Goal: Book appointment/travel/reservation: Book appointment/travel/reservation

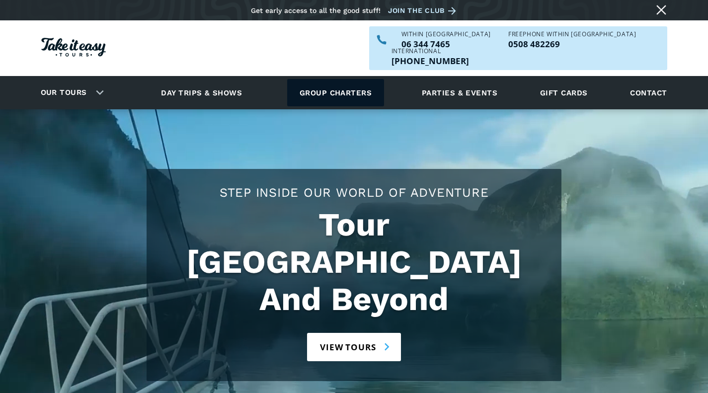
click at [355, 79] on link "Group charters" at bounding box center [335, 92] width 97 height 27
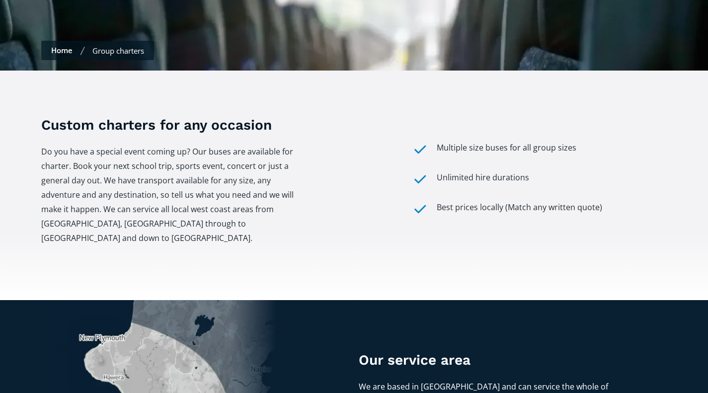
scroll to position [287, 0]
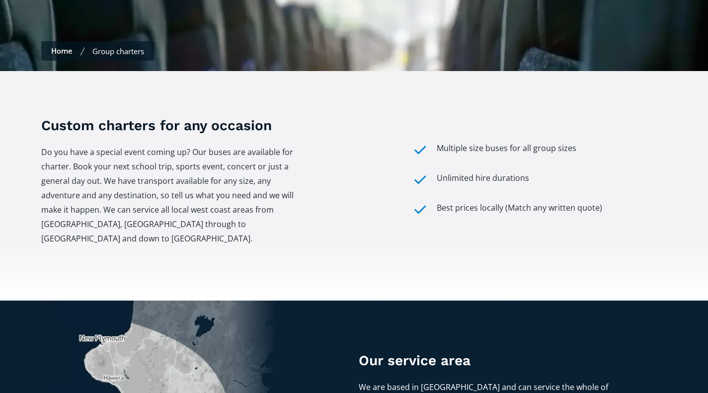
click at [355, 79] on div "Custom charters for any occasion Do you have a special event coming up? Our bus…" at bounding box center [354, 186] width 708 height 230
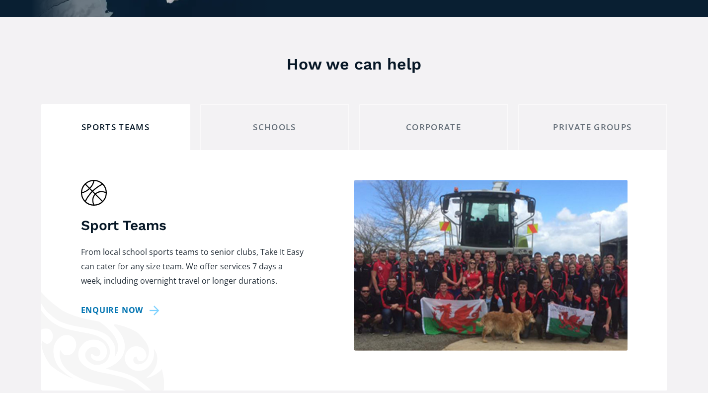
scroll to position [832, 0]
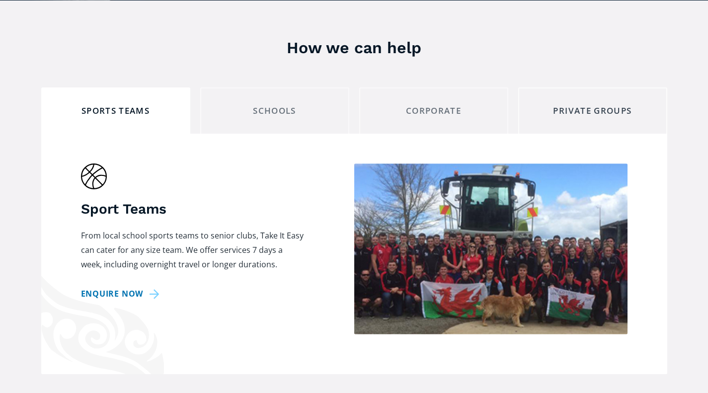
click at [556, 87] on link "private groups" at bounding box center [592, 110] width 149 height 46
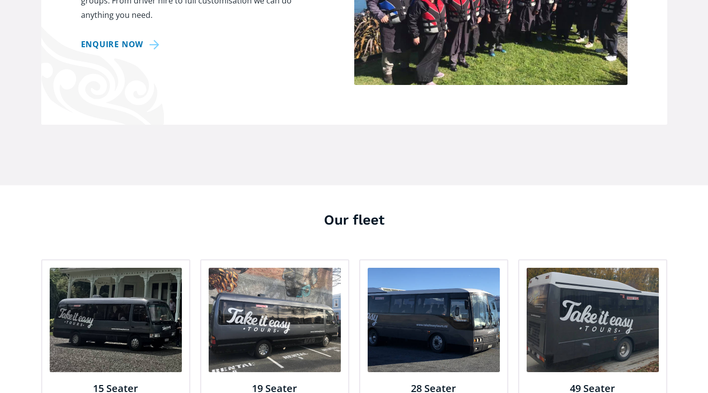
scroll to position [1083, 0]
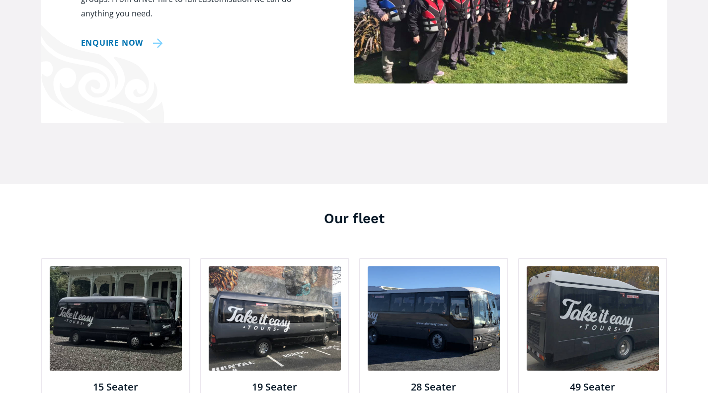
click at [98, 36] on link "Enquire now" at bounding box center [122, 43] width 82 height 14
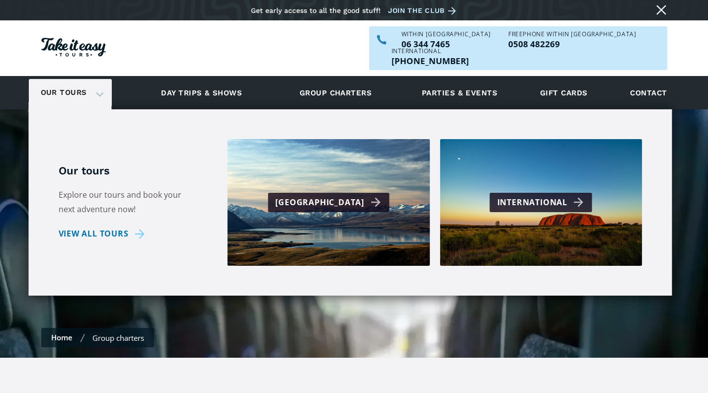
click at [95, 79] on div "Our tours" at bounding box center [70, 92] width 83 height 27
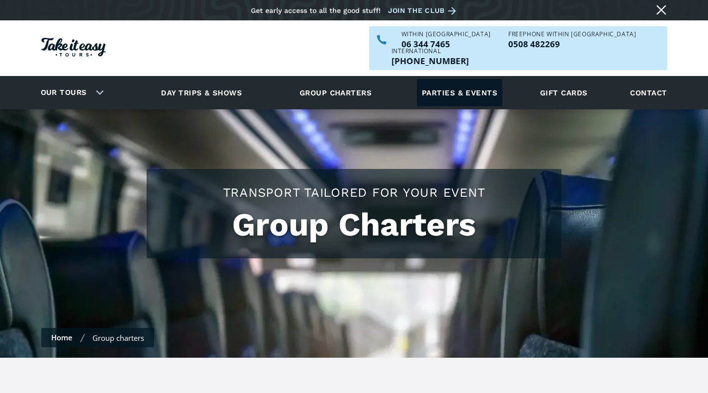
click at [482, 79] on link "Parties & events" at bounding box center [459, 92] width 85 height 27
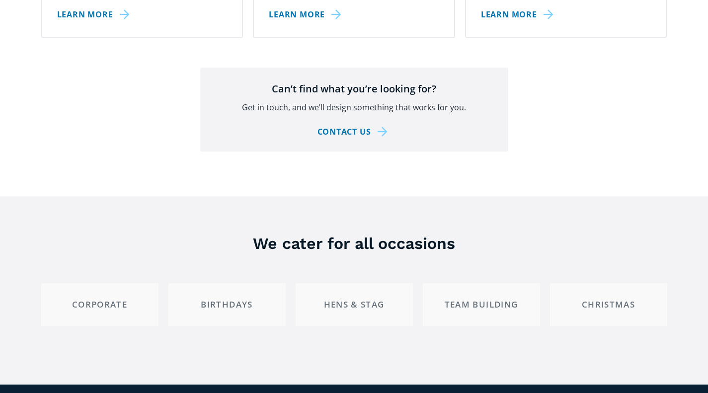
scroll to position [1763, 0]
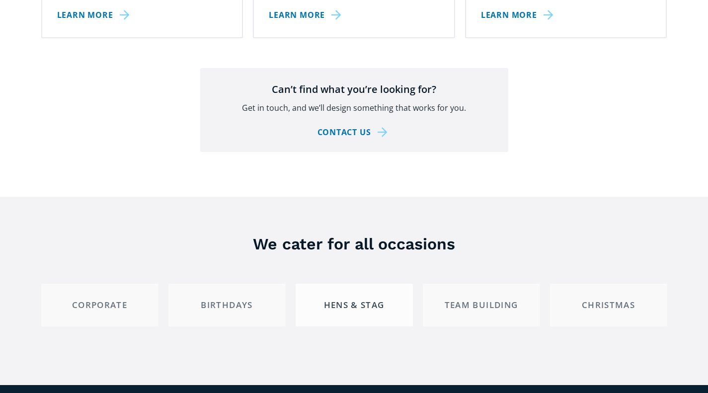
click at [339, 295] on link "Hens & Stag" at bounding box center [354, 305] width 117 height 42
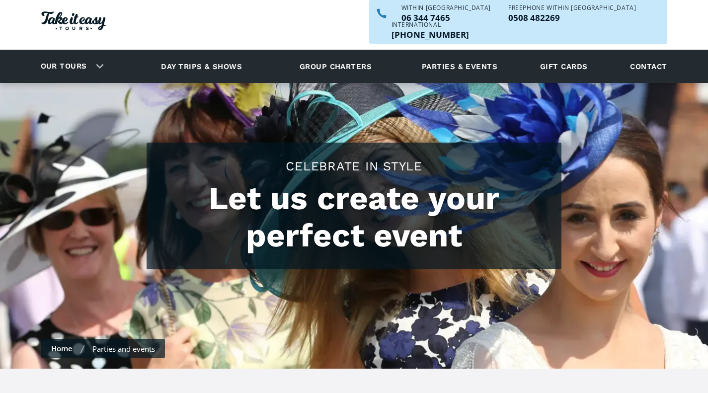
scroll to position [0, 0]
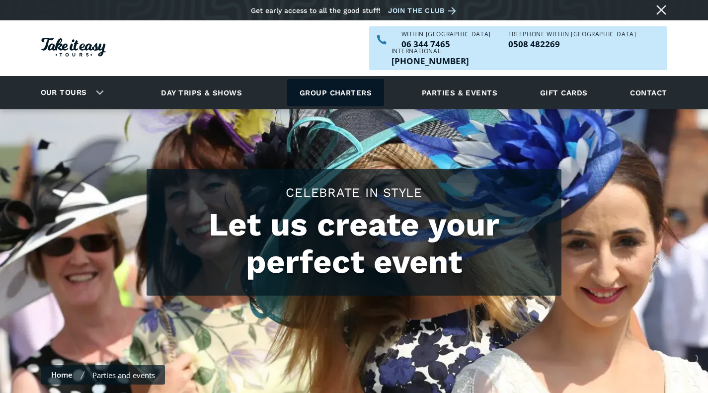
click at [348, 82] on link "Group charters" at bounding box center [335, 92] width 97 height 27
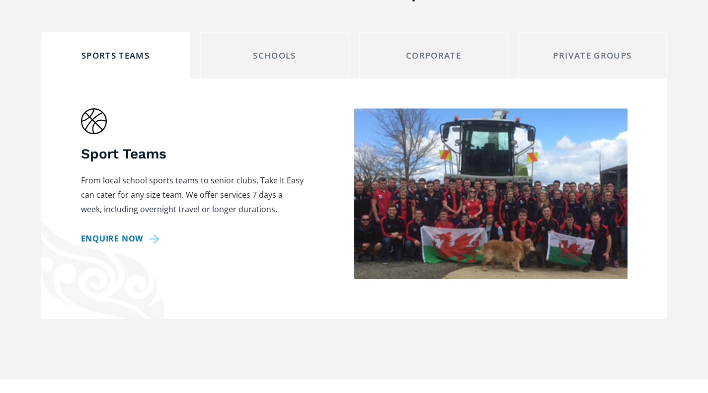
scroll to position [823, 0]
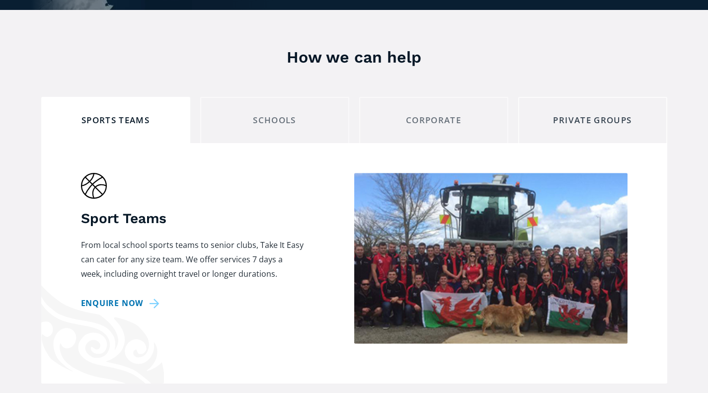
click at [582, 97] on link "private groups" at bounding box center [592, 120] width 149 height 46
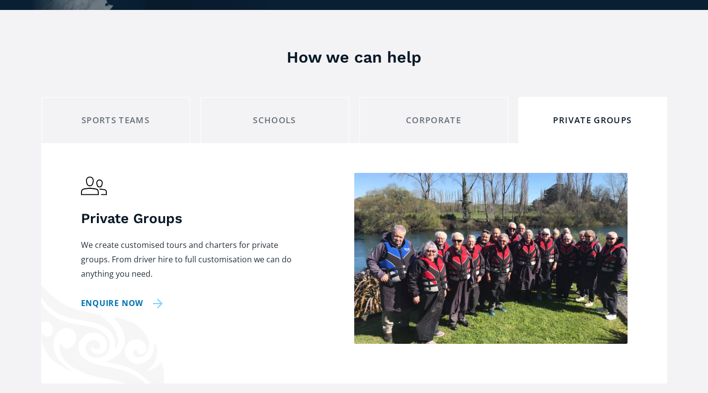
click at [126, 296] on link "Enquire now" at bounding box center [122, 303] width 82 height 14
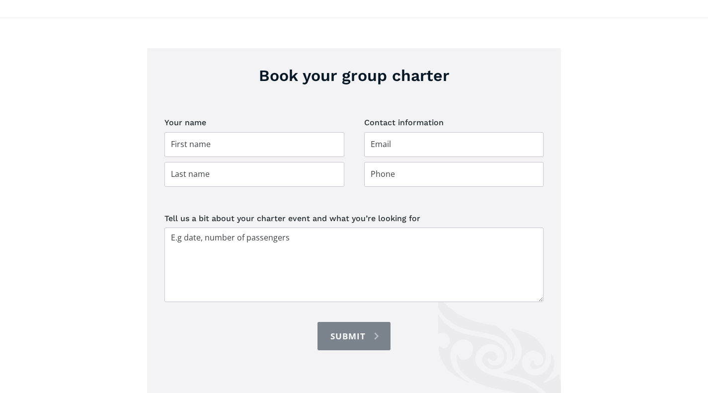
scroll to position [1595, 0]
click at [238, 227] on textarea "Tell us a bit about your charter event and what you’re looking for" at bounding box center [353, 264] width 379 height 75
paste textarea "Hi there, We’re looking to arrange transportation for a stag do on the [DATE]. …"
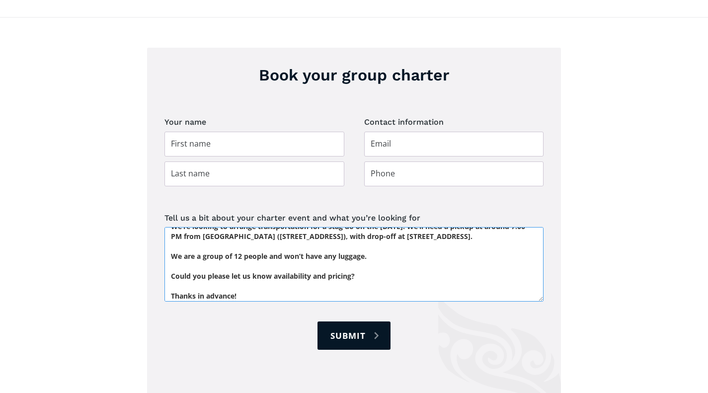
scroll to position [40, 0]
type textarea "Hi there, We’re looking to arrange transportation for a stag do on the [DATE]. …"
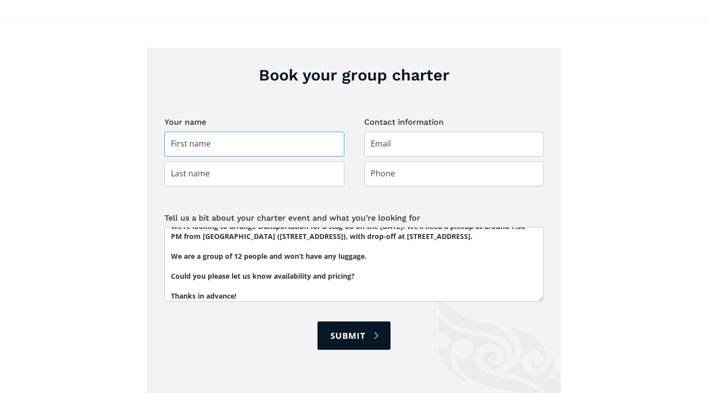
click at [231, 132] on input "Group charter booking" at bounding box center [254, 144] width 180 height 25
type input "[PERSON_NAME]"
click at [384, 137] on input "Group charter booking" at bounding box center [454, 144] width 180 height 25
type input "[EMAIL_ADDRESS][DOMAIN_NAME]"
click at [252, 162] on input "Group charter booking" at bounding box center [254, 173] width 180 height 25
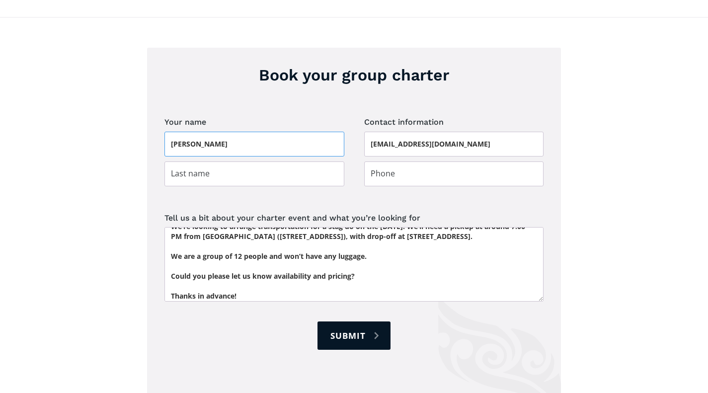
click at [246, 132] on input "[PERSON_NAME]" at bounding box center [254, 144] width 180 height 25
type input "Mornay"
click at [233, 163] on input "Group charter booking" at bounding box center [254, 173] width 180 height 25
type input "Viljoen"
click at [399, 161] on input "Group charter booking" at bounding box center [454, 173] width 180 height 25
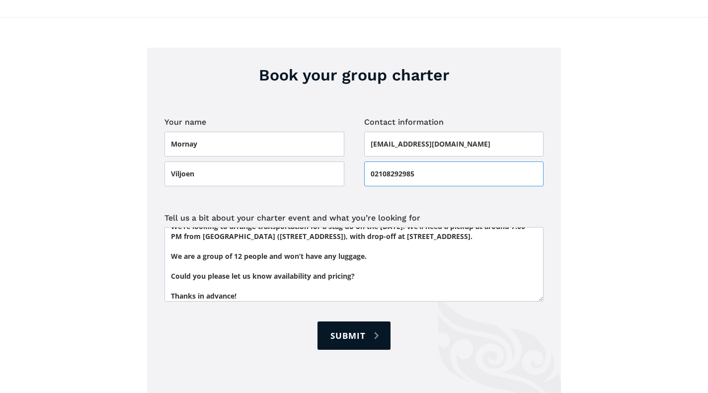
type input "02108292985"
click at [404, 175] on form "Your name Mornay Viljoen Contact information mornayv3@gmail.com 02108292985 Tel…" at bounding box center [353, 242] width 379 height 255
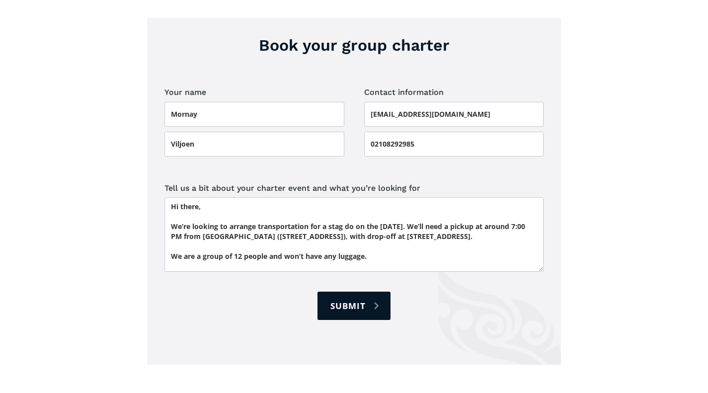
scroll to position [0, 0]
click at [256, 210] on textarea "Hi there, We’re looking to arrange transportation for a stag do on the 11th of …" at bounding box center [353, 234] width 379 height 75
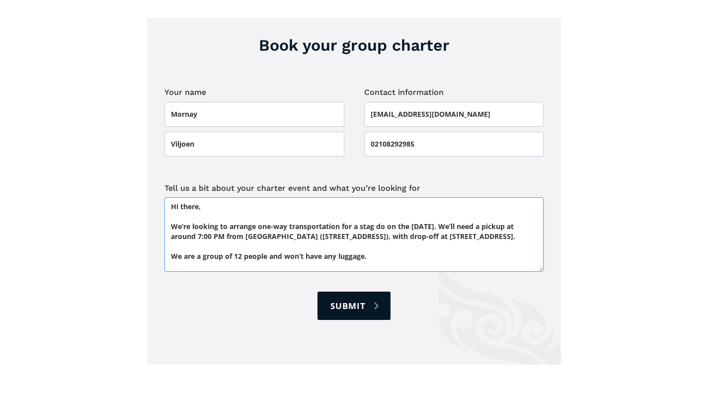
click at [280, 197] on textarea "Hi there, We’re looking to arrange one-way transportation for a stag do on the …" at bounding box center [353, 234] width 379 height 75
type textarea "Hi there, We’re looking to arrange one-way transportation for a stag do on the …"
